Goal: Task Accomplishment & Management: Complete application form

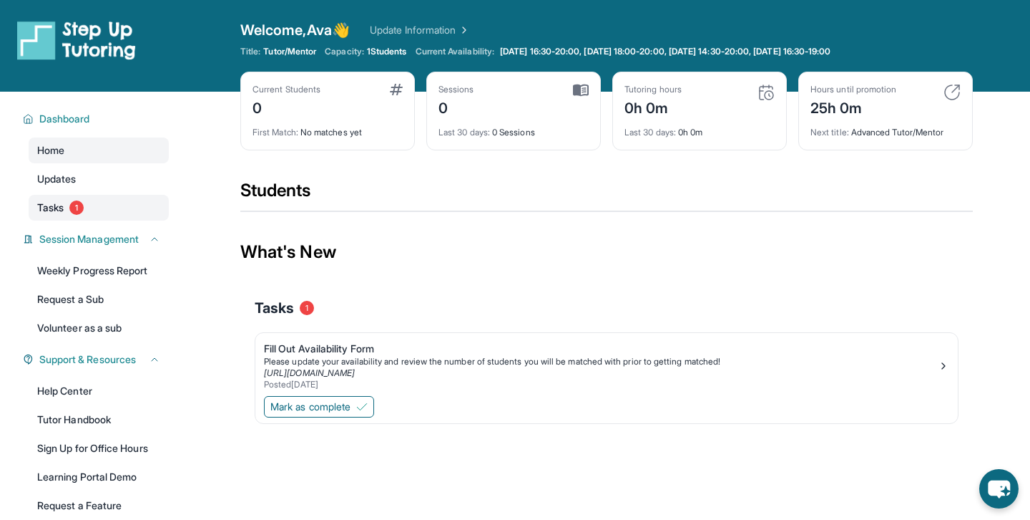
click at [111, 207] on link "Tasks 1" at bounding box center [99, 208] width 140 height 26
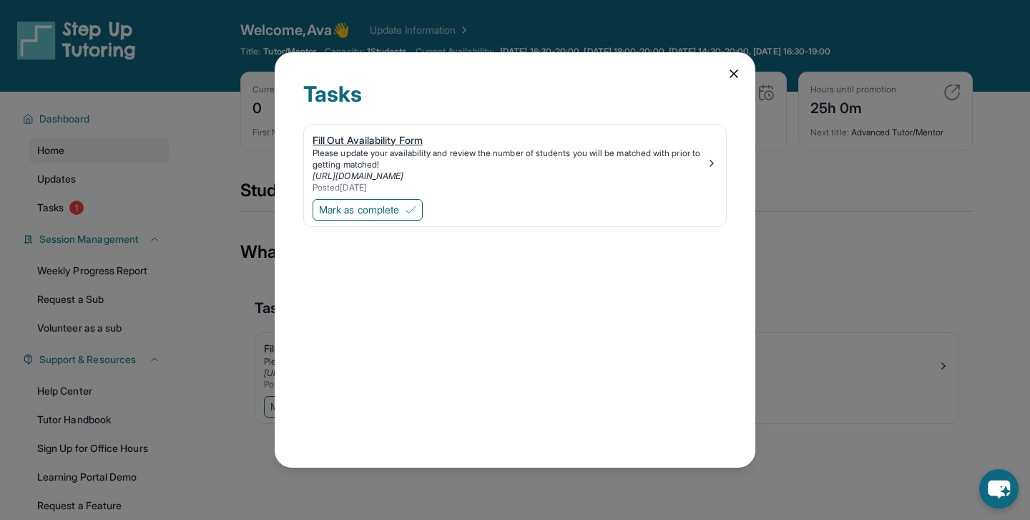
click at [685, 168] on div "Please update your availability and review the number of students you will be m…" at bounding box center [510, 158] width 394 height 23
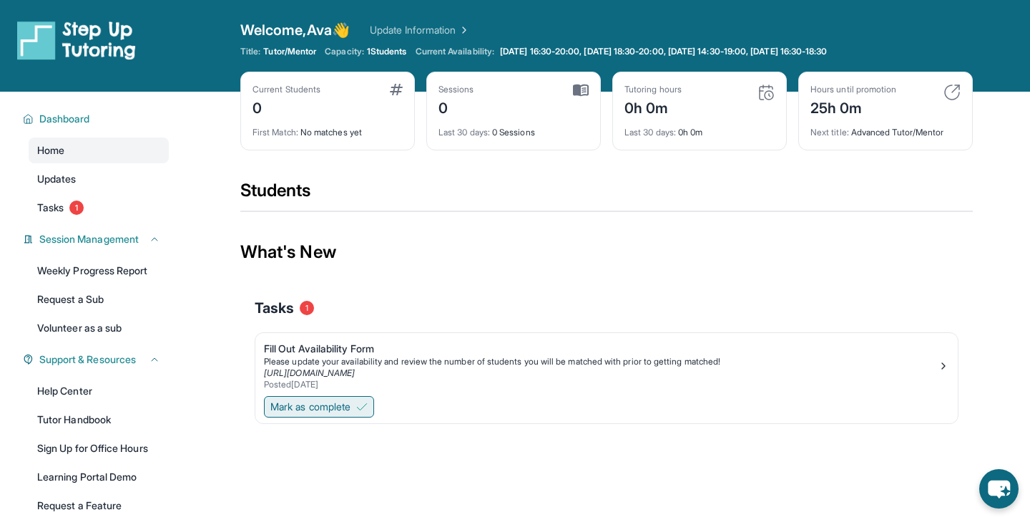
click at [364, 408] on img at bounding box center [361, 406] width 11 height 11
